Goal: Information Seeking & Learning: Learn about a topic

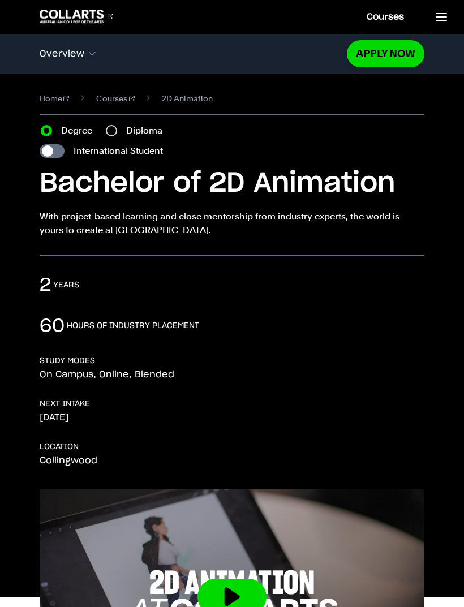
click at [111, 96] on link "Courses" at bounding box center [115, 99] width 38 height 14
click at [109, 136] on input "Diploma" at bounding box center [111, 130] width 11 height 11
radio input "true"
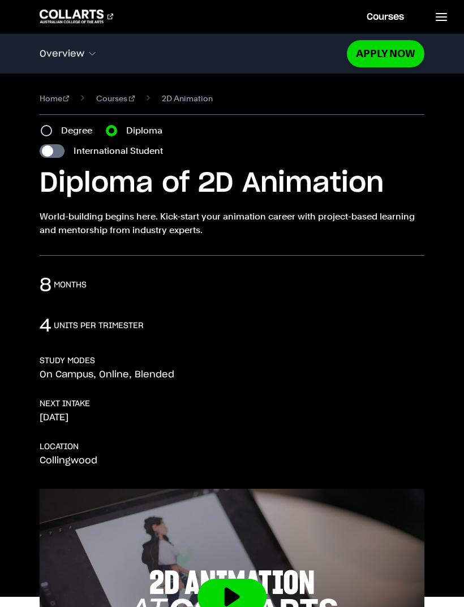
click at [59, 148] on input "International Student" at bounding box center [52, 151] width 25 height 14
checkbox input "true"
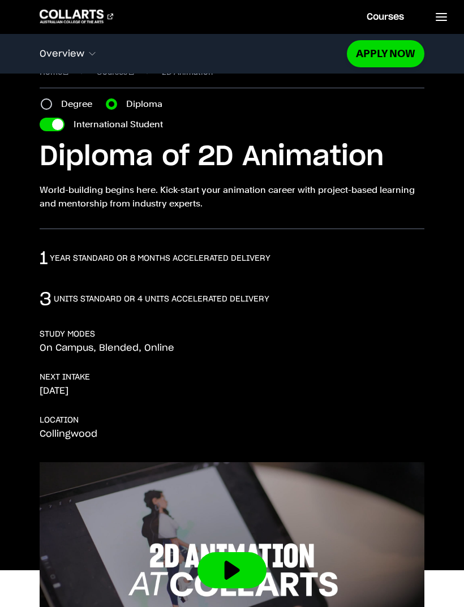
scroll to position [27, 0]
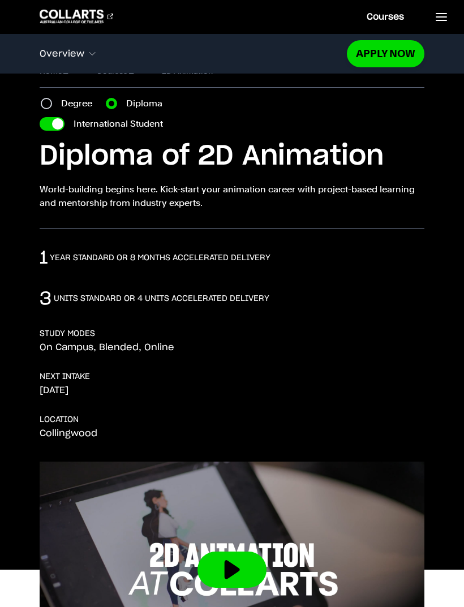
click at [428, 15] on link at bounding box center [440, 16] width 46 height 33
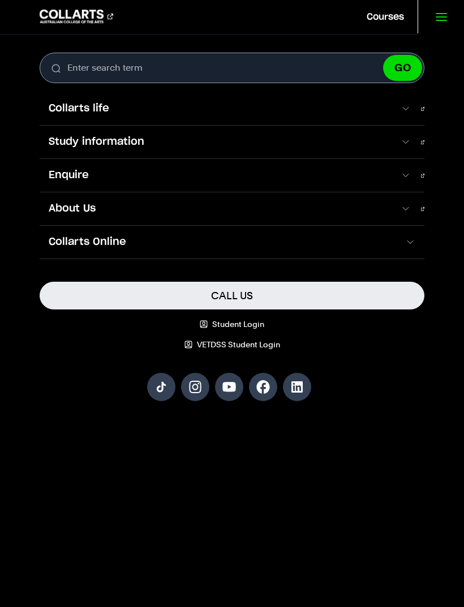
click at [414, 182] on link "Enquire" at bounding box center [232, 175] width 385 height 33
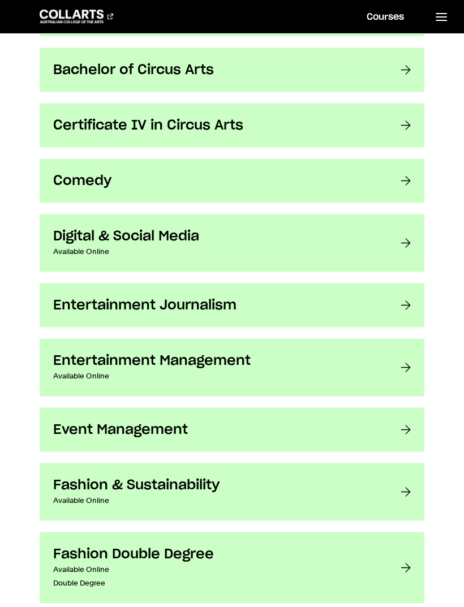
scroll to position [706, 0]
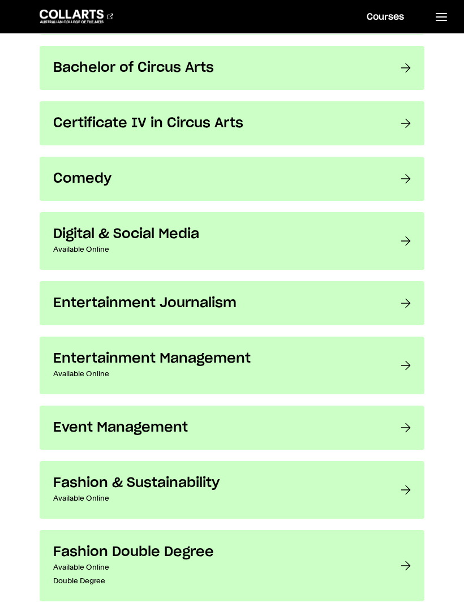
click at [400, 237] on link "Digital & Social Media Available Online Learn how to develop effective, engagin…" at bounding box center [232, 241] width 385 height 58
click at [385, 212] on link "Digital & Social Media Available Online Learn how to develop effective, engagin…" at bounding box center [232, 241] width 385 height 58
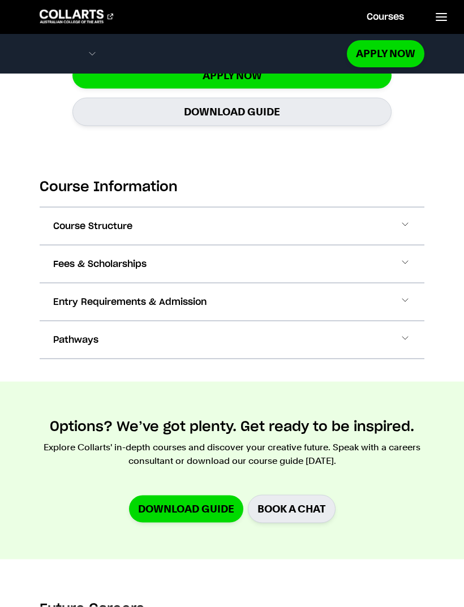
scroll to position [1078, 0]
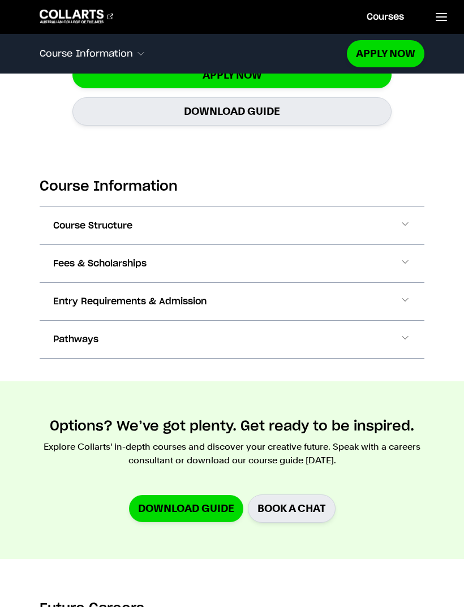
click at [403, 256] on span at bounding box center [404, 263] width 11 height 15
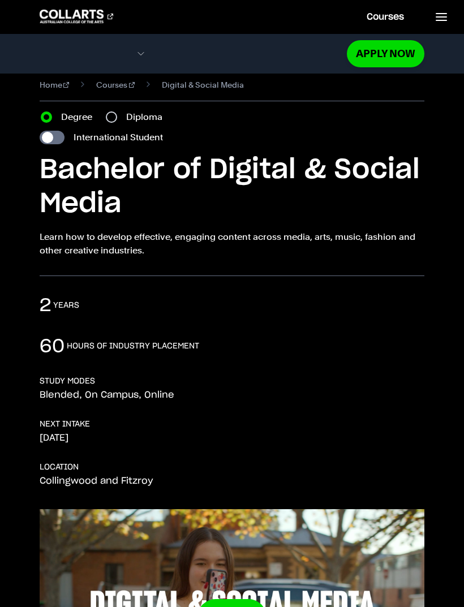
scroll to position [0, 0]
